Goal: Information Seeking & Learning: Understand process/instructions

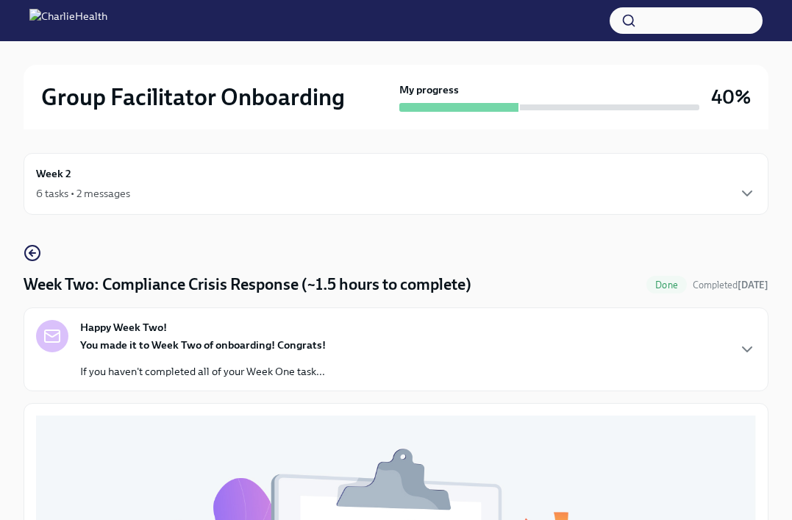
click at [132, 197] on div "6 tasks • 2 messages" at bounding box center [396, 194] width 720 height 18
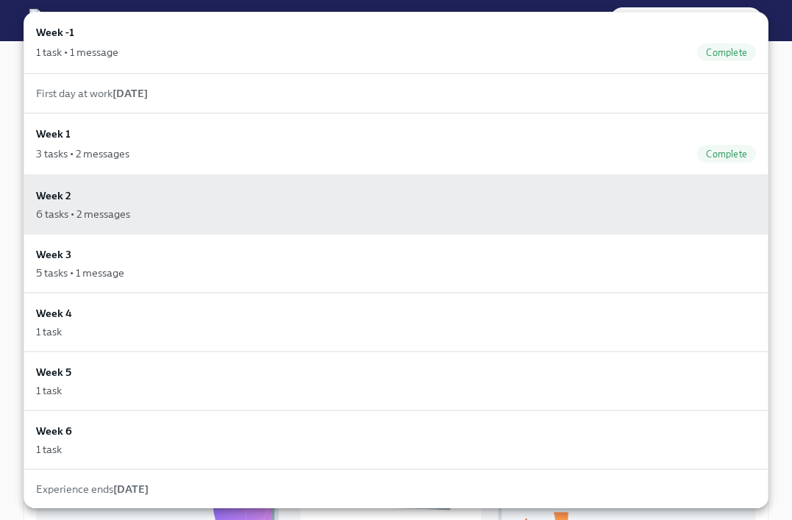
click at [132, 197] on div "Week 2 6 tasks • 2 messages" at bounding box center [396, 204] width 720 height 34
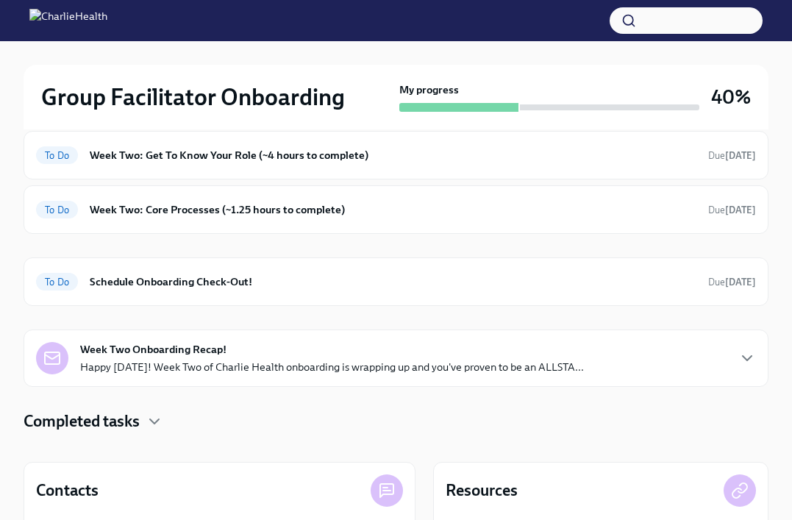
scroll to position [248, 0]
click at [166, 289] on div "To Do Schedule Onboarding Check-Out! Due in 3 days" at bounding box center [396, 281] width 720 height 24
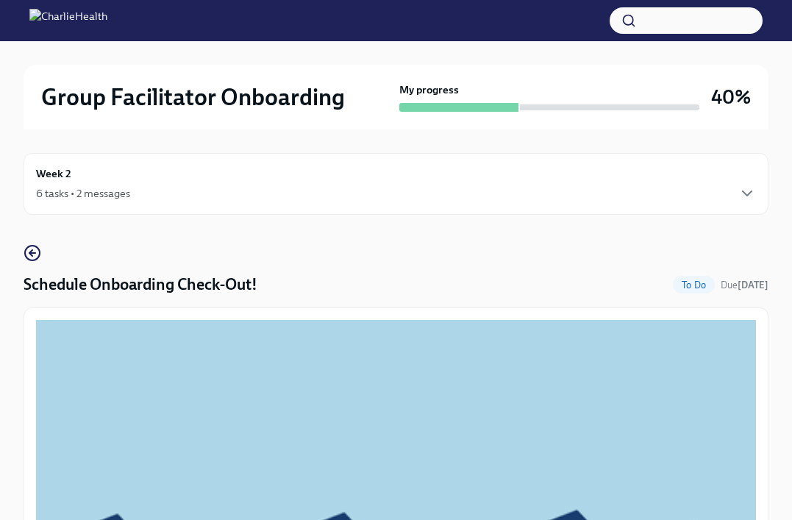
click at [590, 192] on div "6 tasks • 2 messages" at bounding box center [396, 194] width 720 height 18
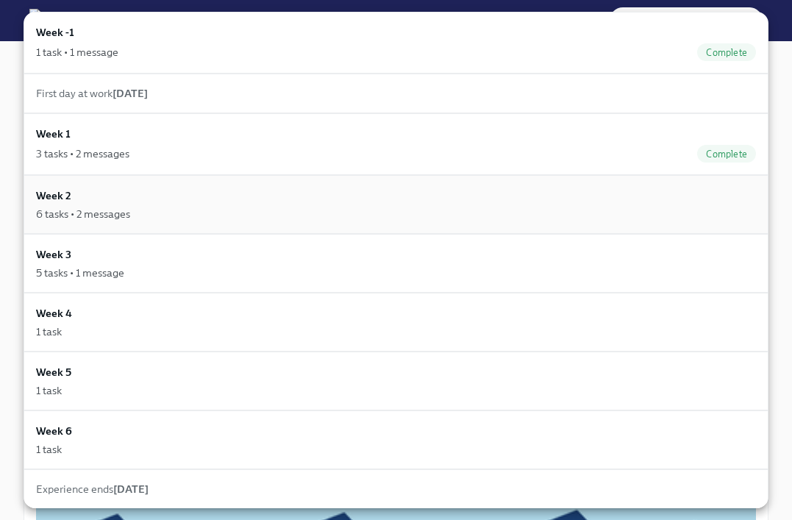
click at [576, 198] on div "Week 2 6 tasks • 2 messages" at bounding box center [396, 204] width 720 height 34
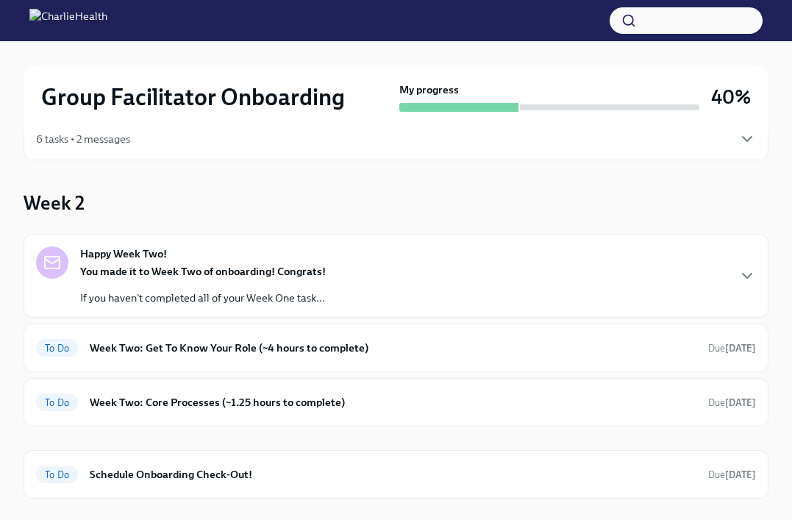
scroll to position [69, 0]
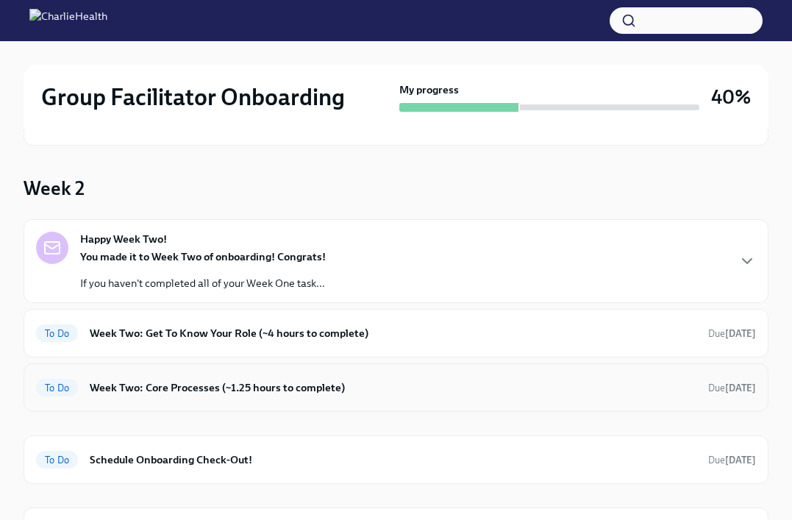
click at [502, 382] on h6 "Week Two: Core Processes (~1.25 hours to complete)" at bounding box center [393, 387] width 606 height 16
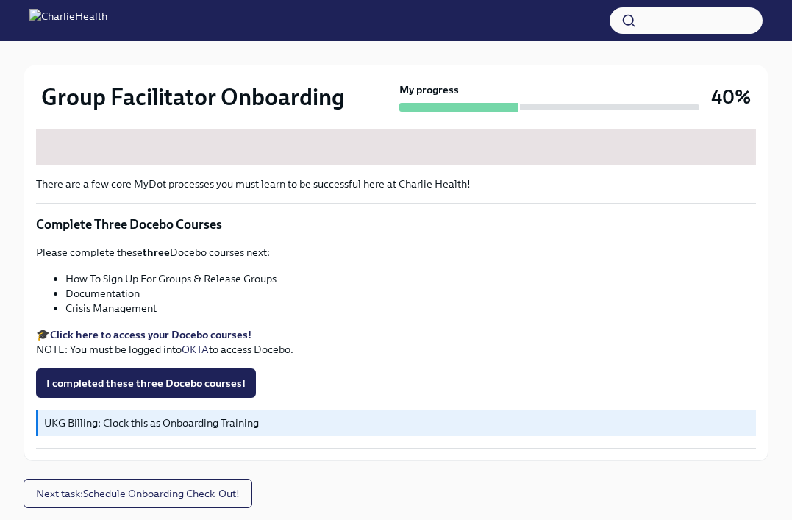
scroll to position [765, 0]
